Goal: Task Accomplishment & Management: Complete application form

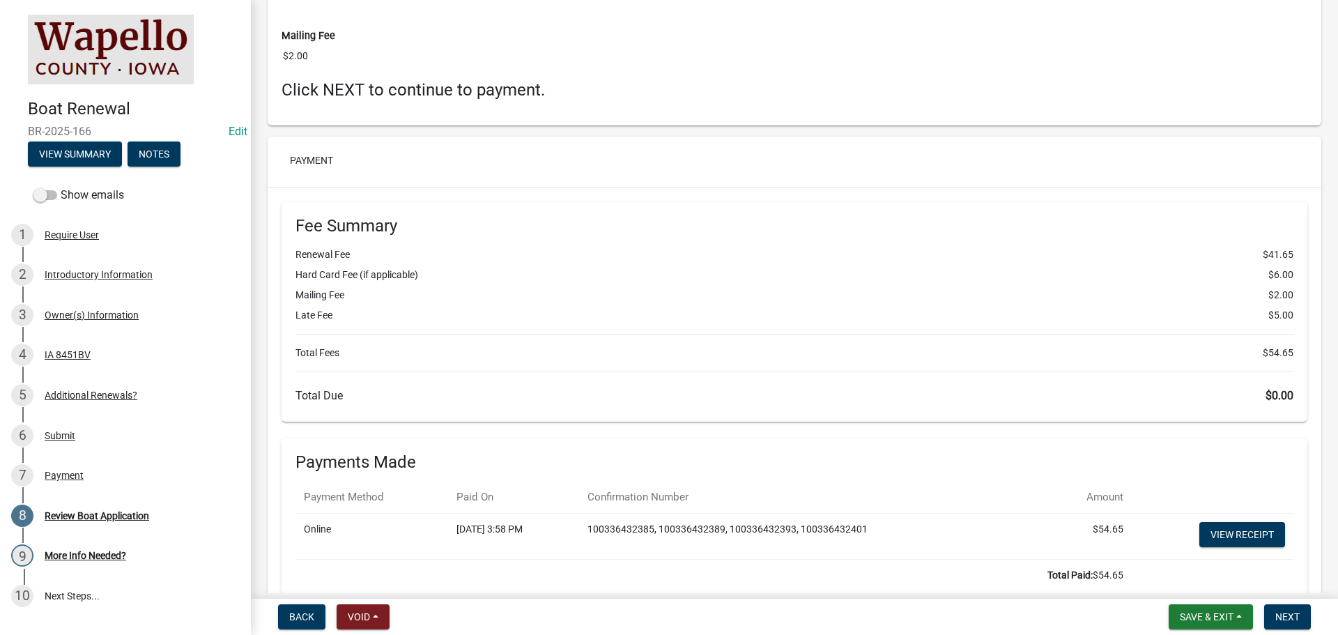
scroll to position [2927, 0]
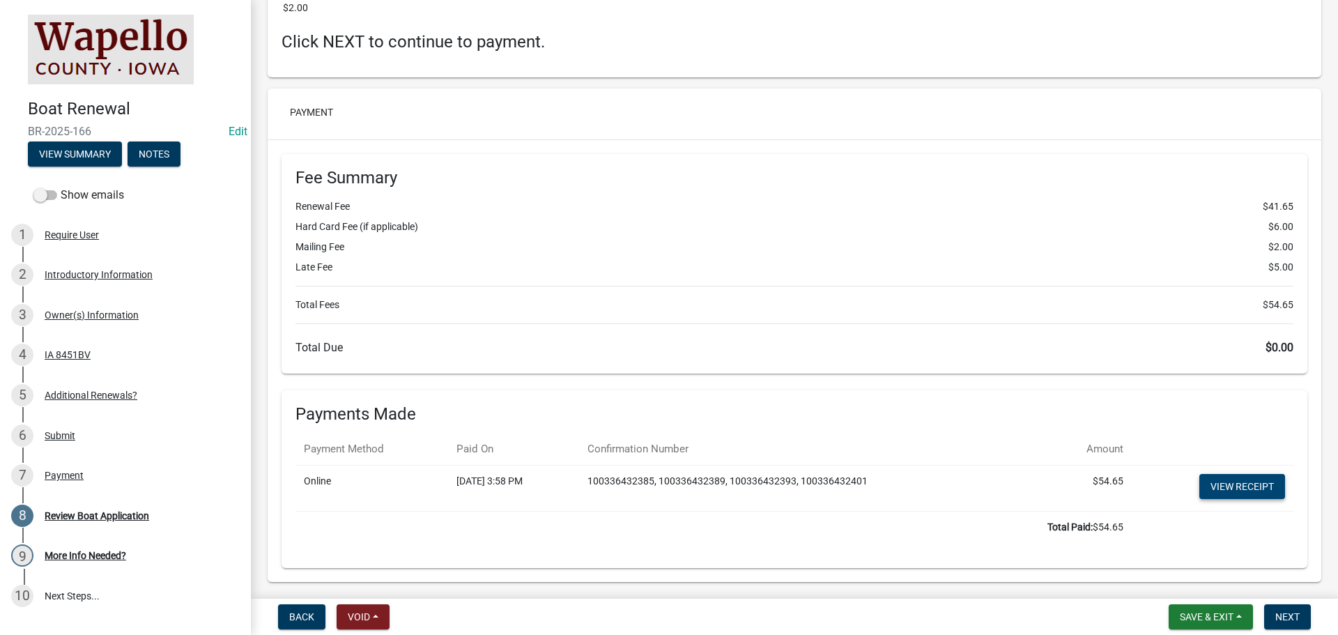
click at [1217, 484] on link "View receipt" at bounding box center [1242, 486] width 86 height 25
click at [1287, 620] on span "Next" at bounding box center [1287, 616] width 24 height 11
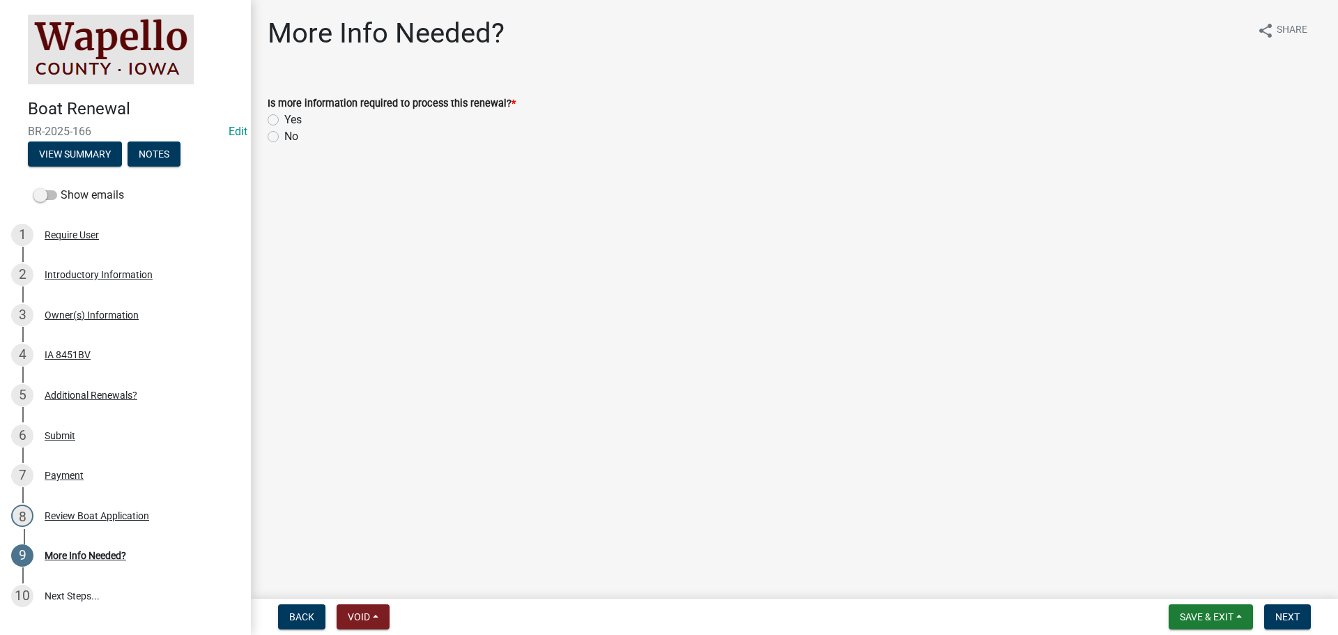
click at [284, 137] on label "No" at bounding box center [291, 136] width 14 height 17
click at [284, 137] on input "No" at bounding box center [288, 132] width 9 height 9
radio input "true"
click at [1298, 619] on span "Next" at bounding box center [1287, 616] width 24 height 11
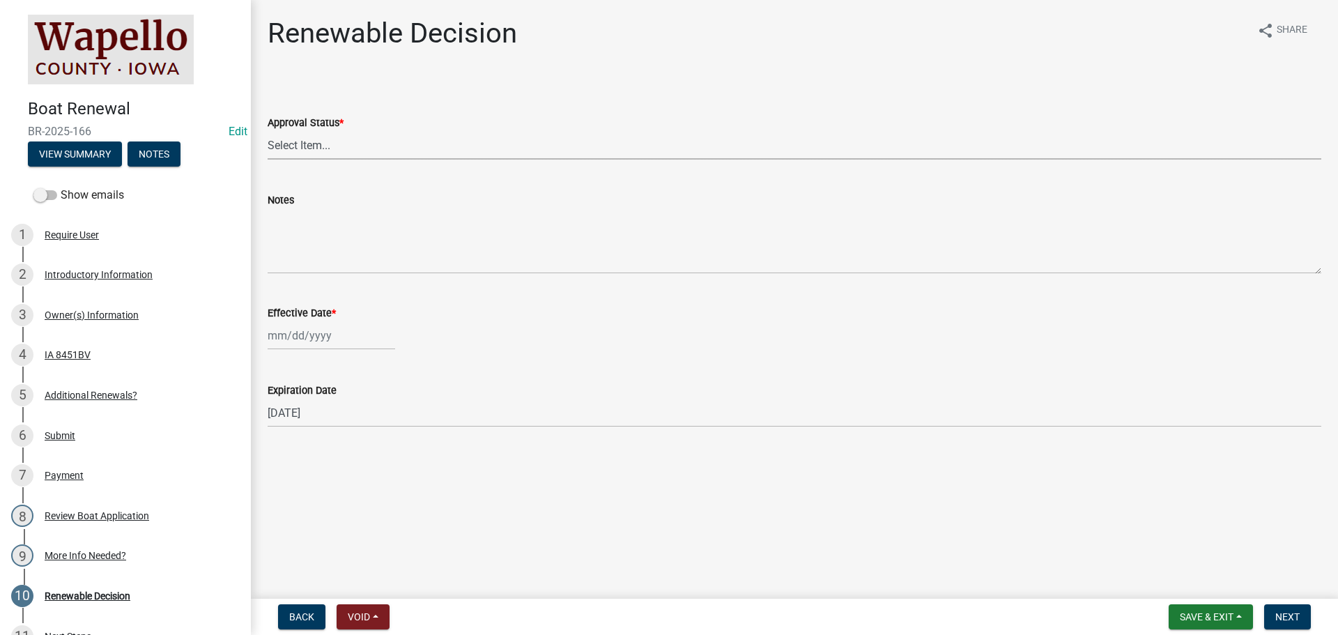
click at [321, 141] on select "Select Item... Approved Denied" at bounding box center [795, 145] width 1054 height 29
click at [268, 131] on select "Select Item... Approved Denied" at bounding box center [795, 145] width 1054 height 29
select select "0050b312-e2cf-4d5e-a53b-2231a9c94f19"
click at [343, 344] on div at bounding box center [332, 335] width 128 height 29
select select "9"
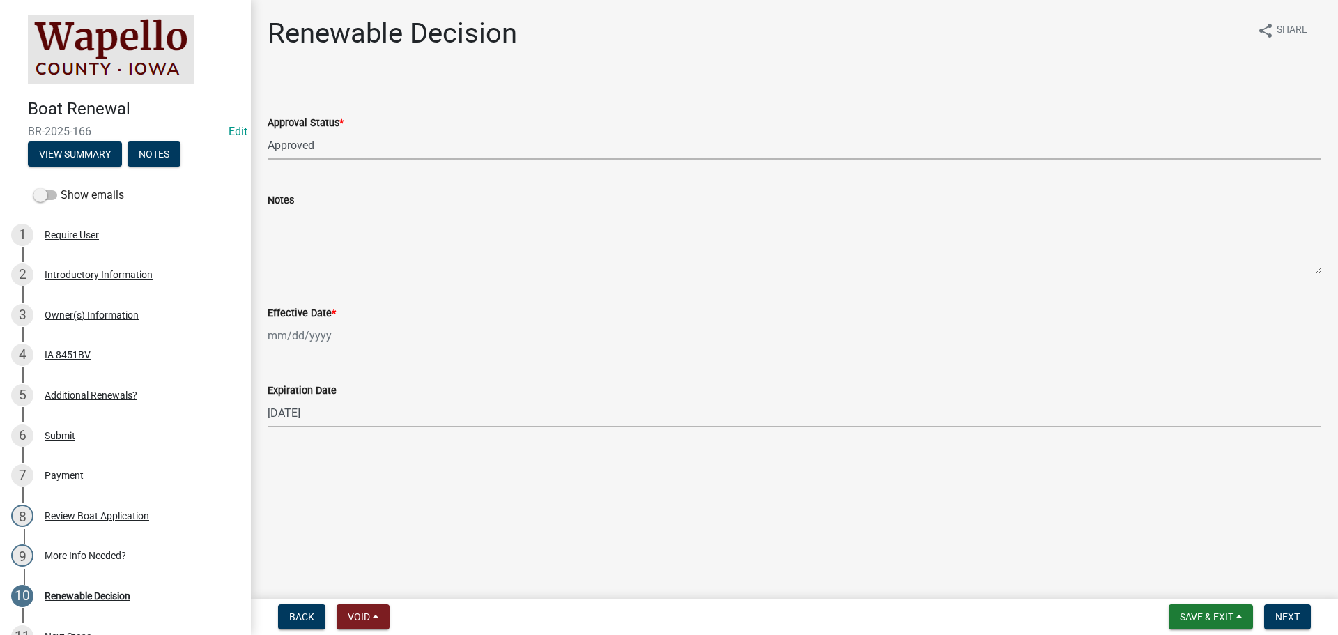
select select "2025"
click at [349, 456] on div "18" at bounding box center [348, 454] width 22 height 22
type input "[DATE]"
click at [1289, 618] on span "Next" at bounding box center [1287, 616] width 24 height 11
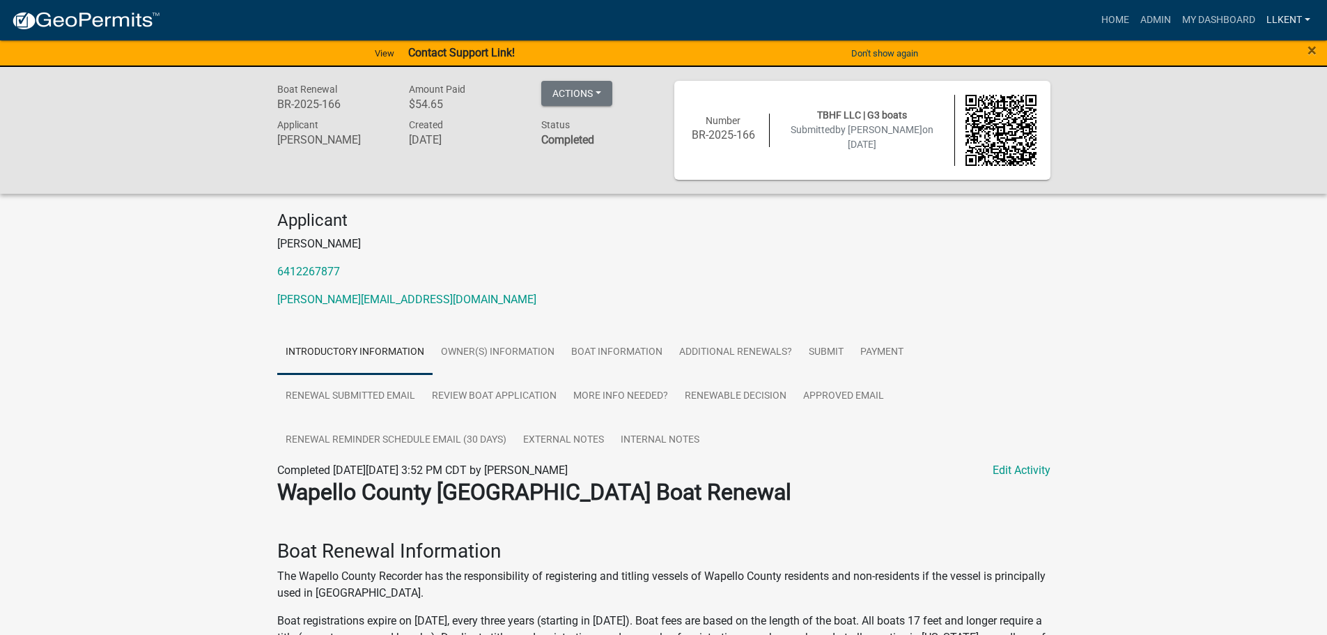
click at [1293, 22] on link "llkent" at bounding box center [1288, 20] width 55 height 26
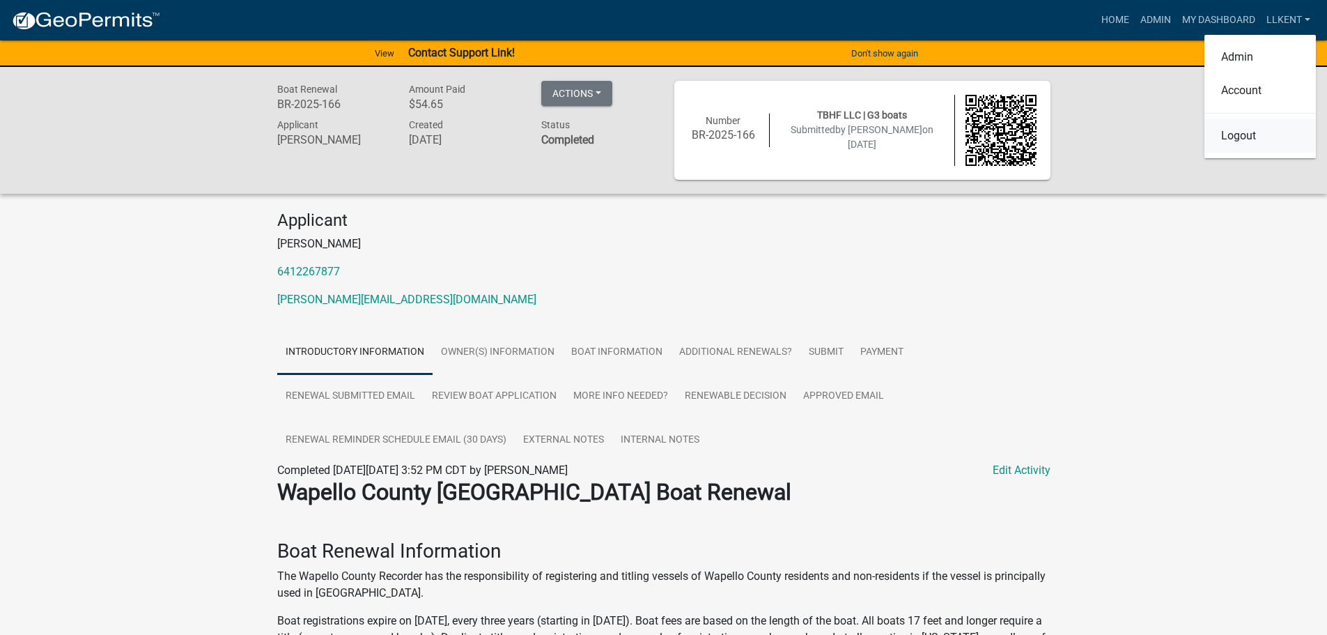
click at [1251, 144] on link "Logout" at bounding box center [1260, 135] width 111 height 33
